Goal: Transaction & Acquisition: Purchase product/service

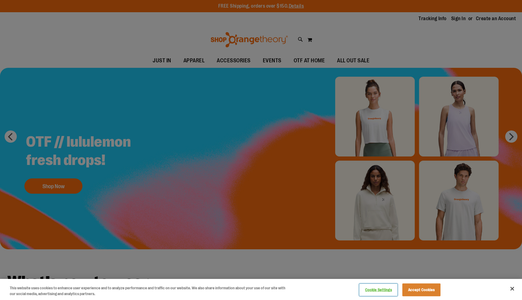
click at [375, 291] on button "Cookie Settings" at bounding box center [378, 290] width 38 height 12
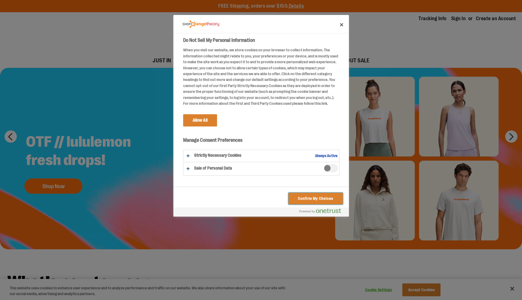
click at [296, 197] on button "Confirm My Choices" at bounding box center [316, 199] width 54 height 12
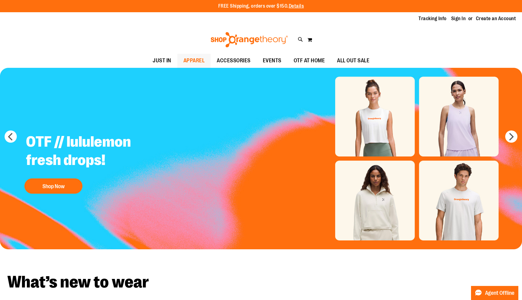
click at [184, 59] on span "APPAREL" at bounding box center [194, 61] width 21 height 14
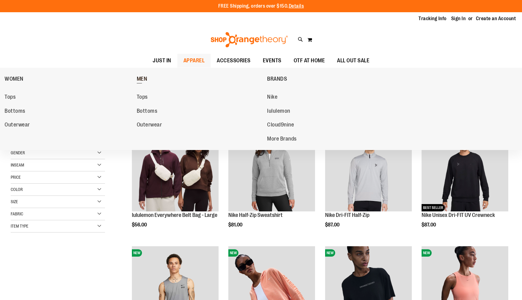
click at [140, 77] on span "MEN" at bounding box center [142, 80] width 11 height 8
click at [144, 76] on span "MEN" at bounding box center [142, 80] width 11 height 8
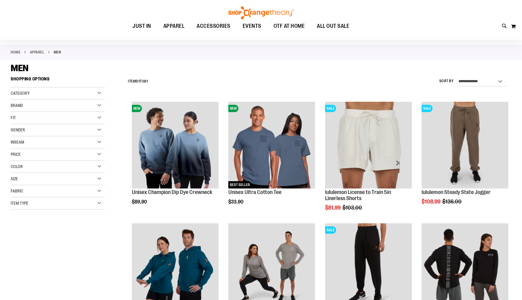
scroll to position [23, 0]
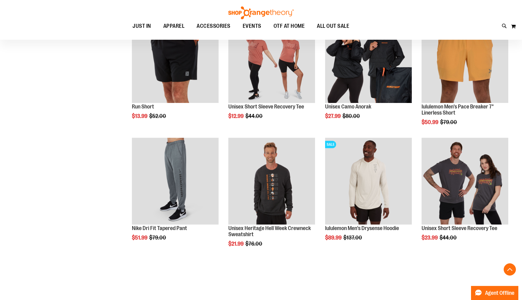
scroll to position [510, 0]
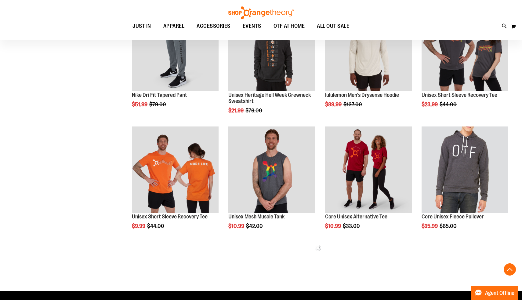
scroll to position [669, 0]
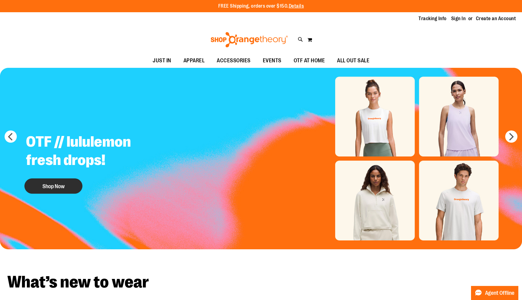
click at [53, 189] on button "Shop Now" at bounding box center [53, 185] width 58 height 15
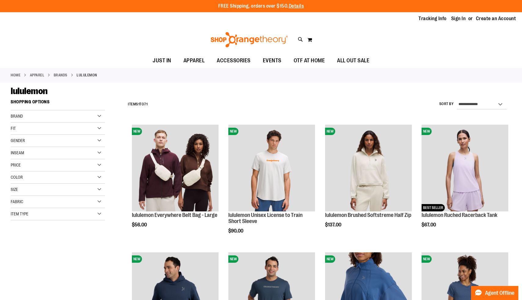
click at [23, 140] on span "Gender" at bounding box center [18, 140] width 14 height 5
click at [21, 154] on link "Men 8 items" at bounding box center [54, 153] width 91 height 6
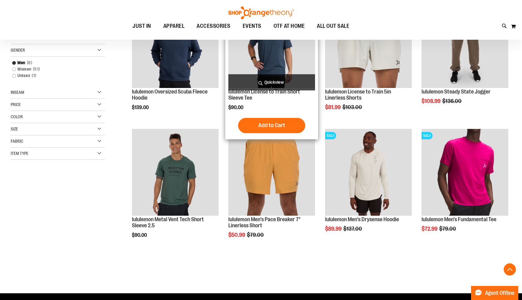
scroll to position [210, 0]
